Goal: Register for event/course

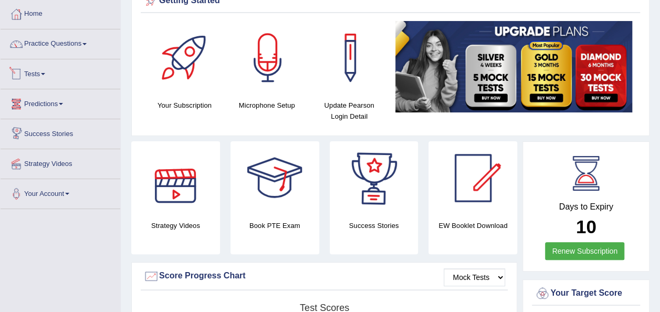
click at [37, 69] on link "Tests" at bounding box center [61, 72] width 120 height 26
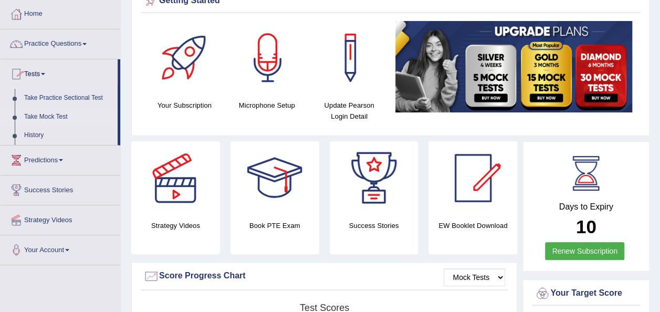
click at [58, 113] on link "Take Mock Test" at bounding box center [68, 117] width 98 height 19
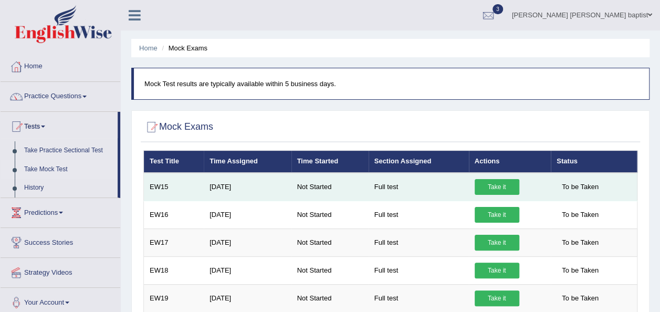
click at [489, 183] on link "Take it" at bounding box center [496, 187] width 45 height 16
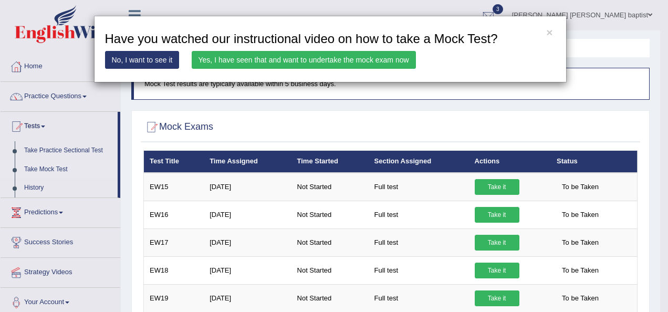
click at [311, 55] on link "Yes, I have seen that and want to undertake the mock exam now" at bounding box center [304, 60] width 224 height 18
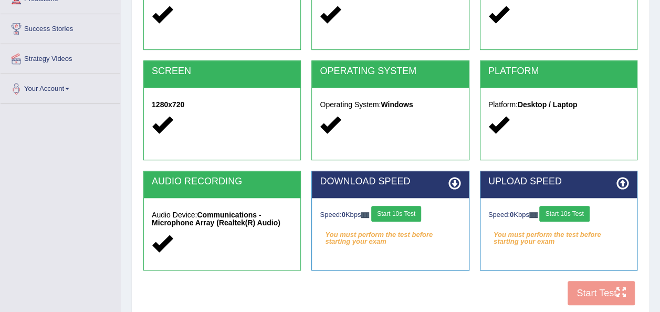
click at [408, 207] on button "Start 10s Test" at bounding box center [396, 214] width 50 height 16
click at [567, 211] on button "Start 10s Test" at bounding box center [564, 214] width 50 height 16
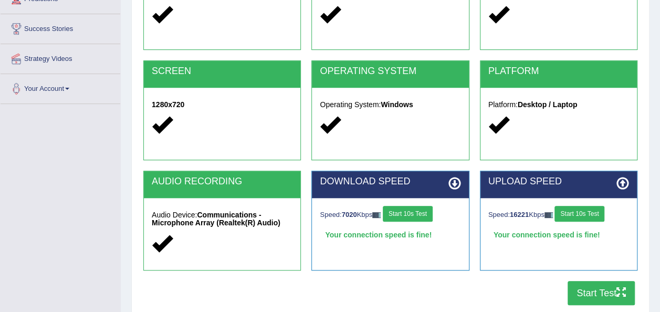
click at [582, 282] on button "Start Test" at bounding box center [600, 293] width 67 height 24
